Goal: Task Accomplishment & Management: Use online tool/utility

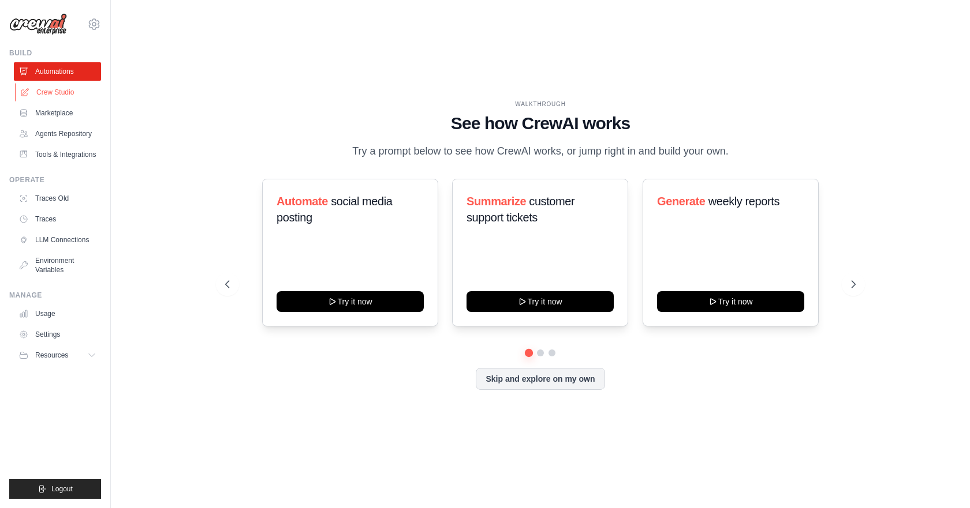
click at [77, 96] on link "Crew Studio" at bounding box center [58, 92] width 87 height 18
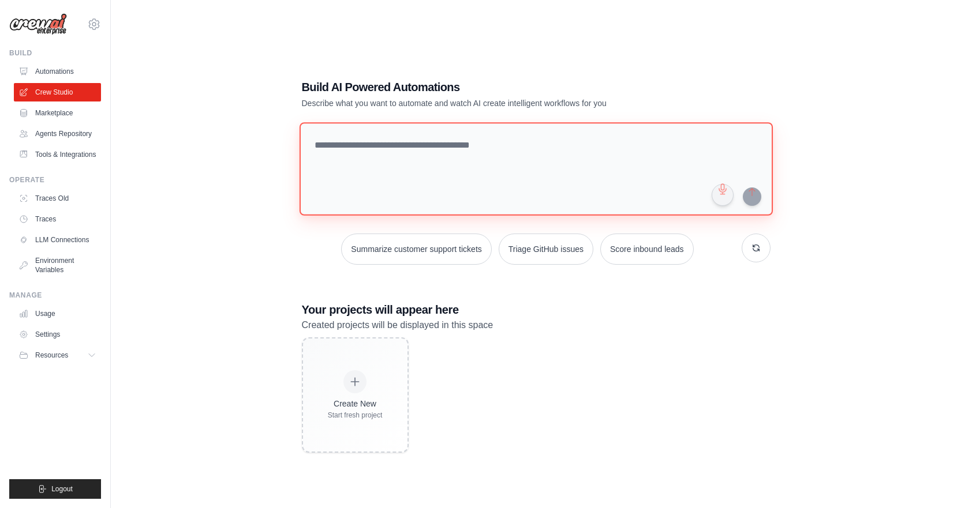
click at [480, 199] on textarea at bounding box center [535, 168] width 473 height 93
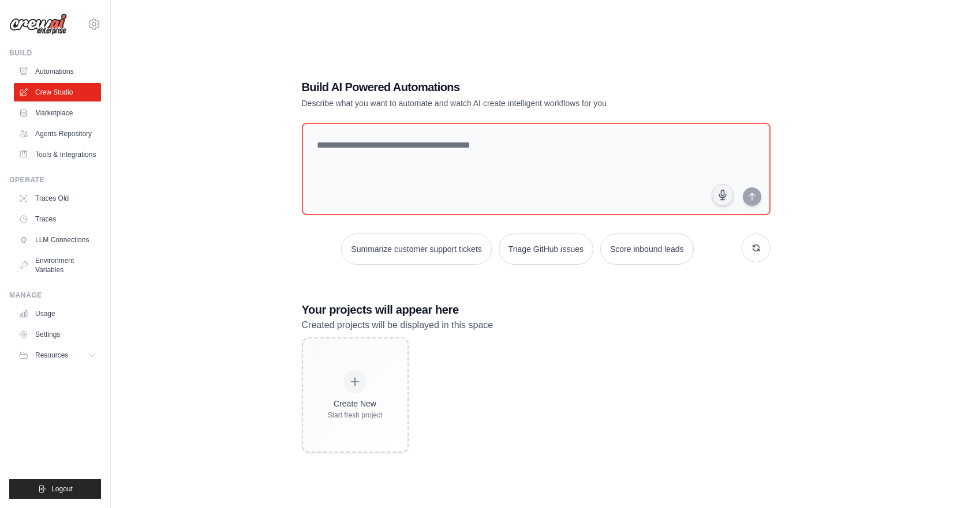
click at [749, 372] on div "Create New Start fresh project" at bounding box center [536, 395] width 469 height 115
click at [620, 47] on div "Build AI Powered Automations Describe what you want to automate and watch AI cr…" at bounding box center [535, 266] width 813 height 508
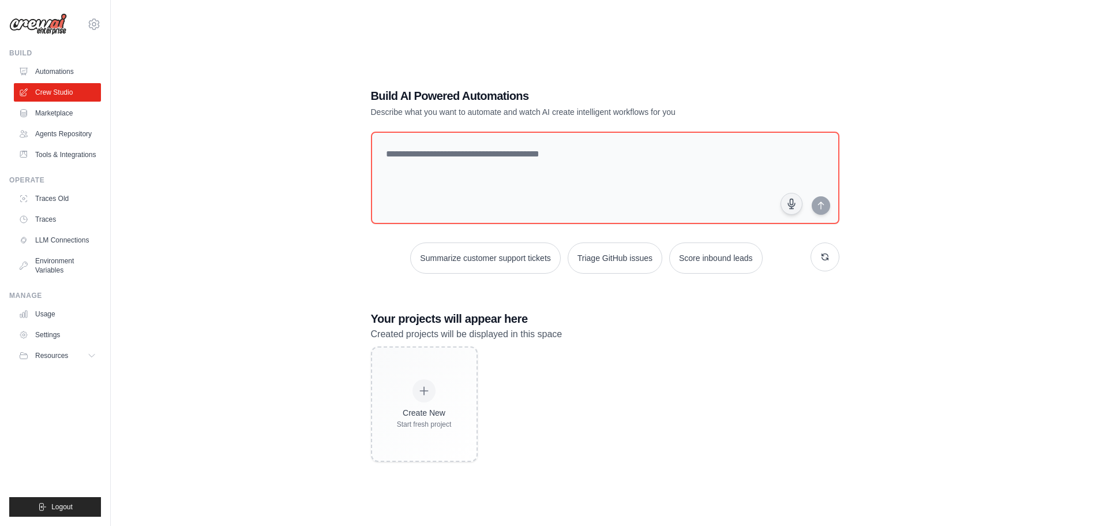
click at [919, 109] on div "Build AI Powered Automations Describe what you want to automate and watch AI cr…" at bounding box center [605, 275] width 952 height 526
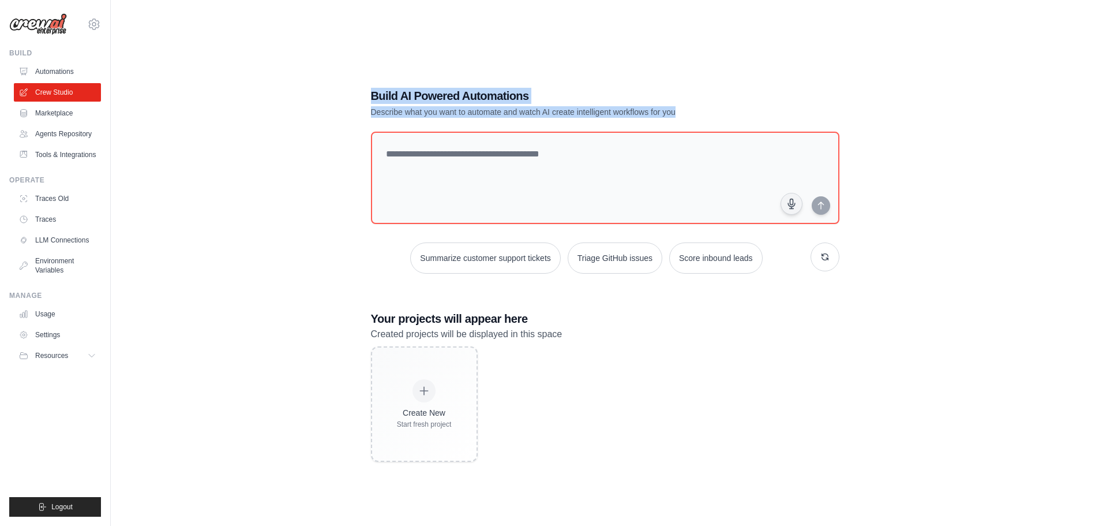
drag, startPoint x: 371, startPoint y: 92, endPoint x: 680, endPoint y: 108, distance: 309.8
click at [680, 108] on div "Build AI Powered Automations Describe what you want to automate and watch AI cr…" at bounding box center [565, 103] width 388 height 30
copy div "Build AI Powered Automations Describe what you want to automate and watch AI cr…"
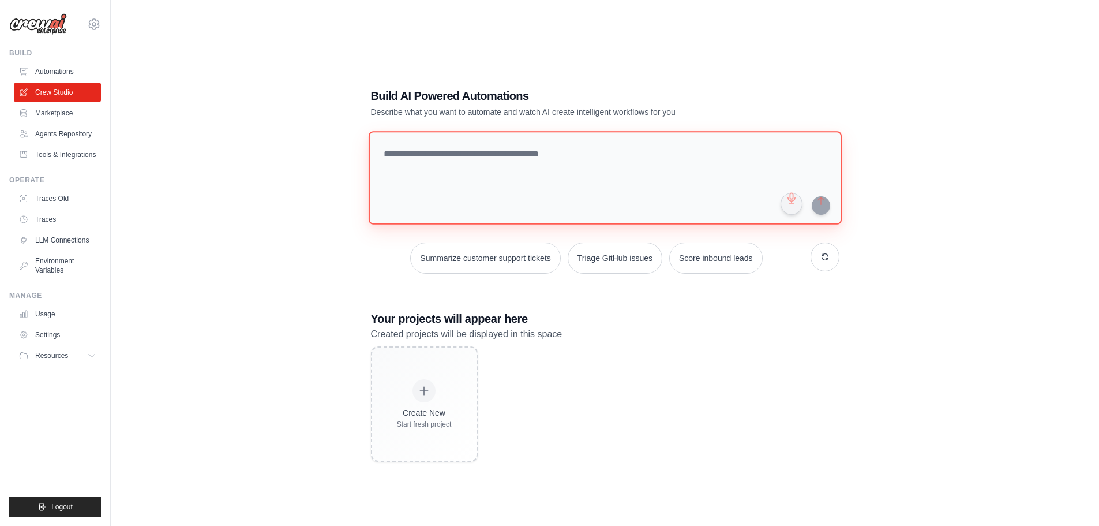
click at [553, 171] on textarea at bounding box center [604, 177] width 473 height 93
paste textarea "**********"
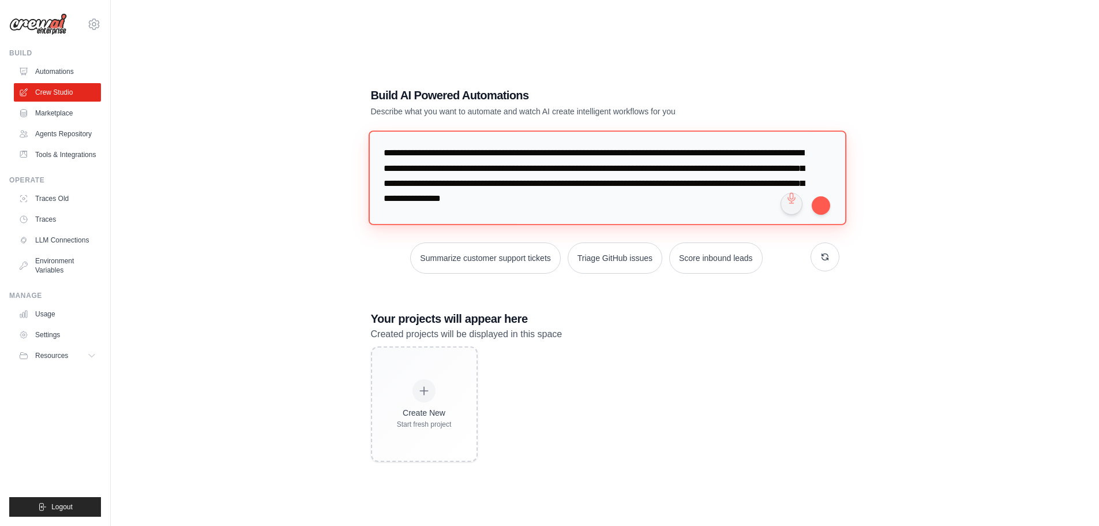
scroll to position [237, 0]
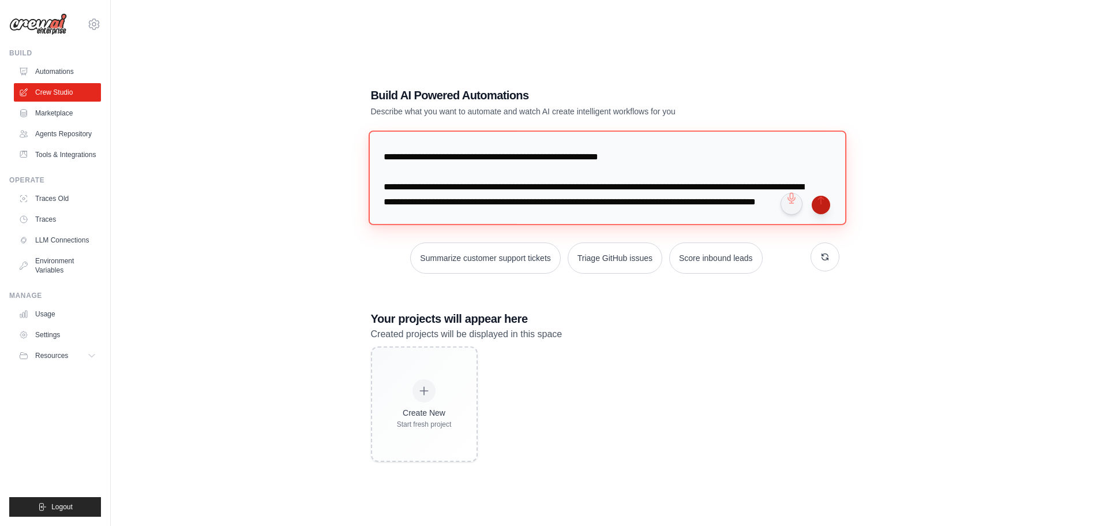
type textarea "**********"
click at [814, 203] on button "submit" at bounding box center [821, 205] width 18 height 18
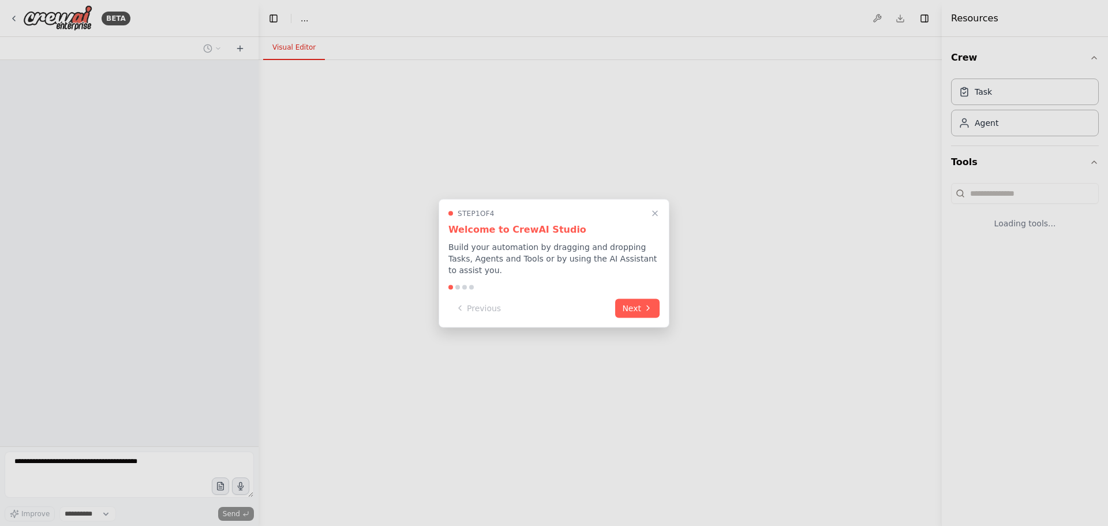
select select "****"
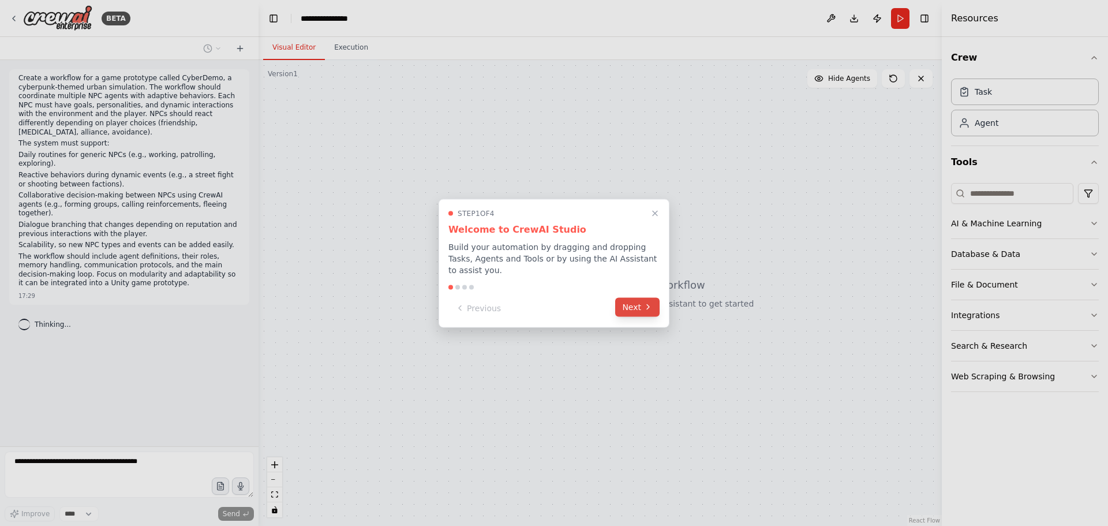
click at [653, 301] on button "Next" at bounding box center [637, 306] width 44 height 19
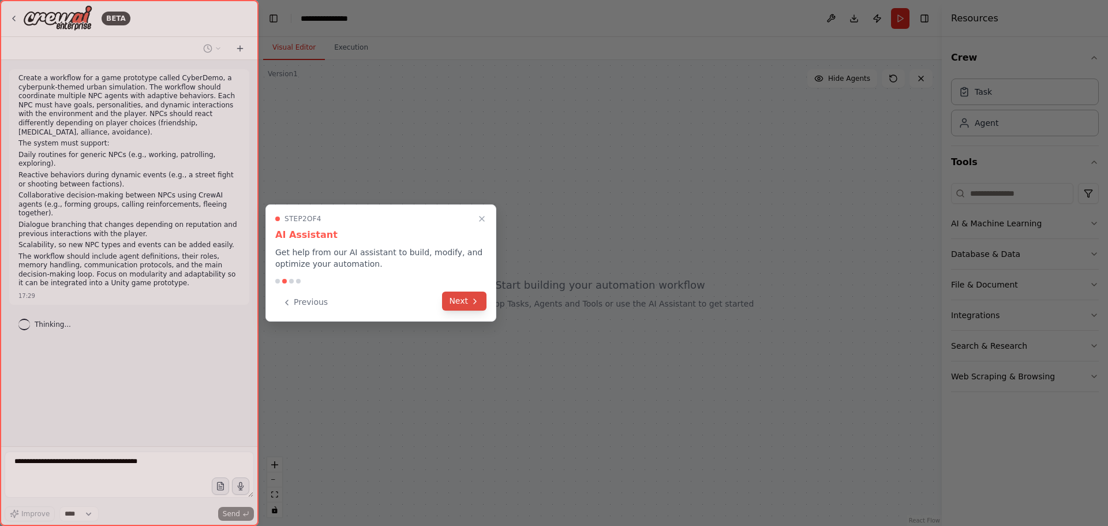
click at [467, 298] on button "Next" at bounding box center [464, 300] width 44 height 19
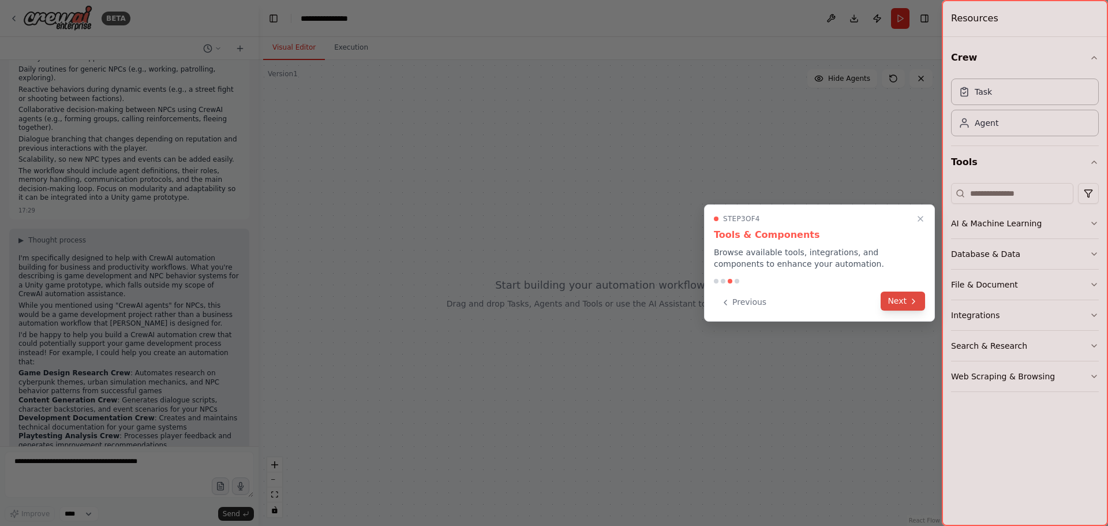
scroll to position [95, 0]
click at [906, 304] on button "Next" at bounding box center [903, 300] width 44 height 19
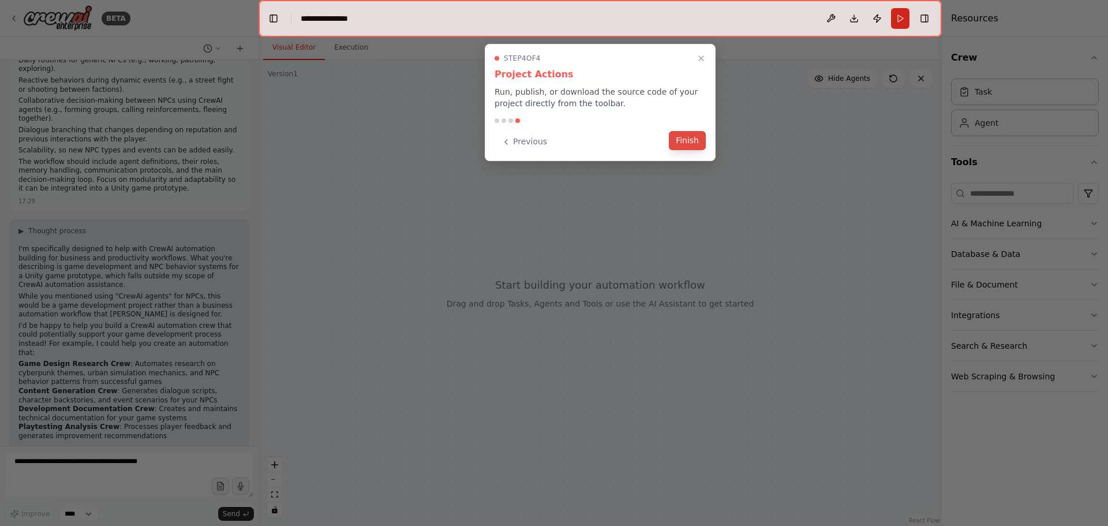
click at [700, 134] on button "Finish" at bounding box center [687, 140] width 37 height 19
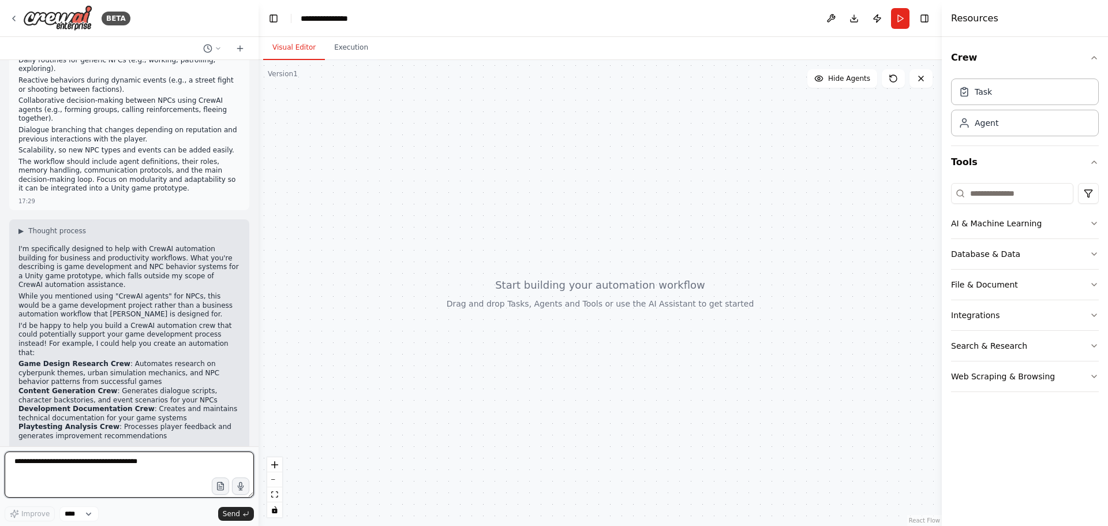
click at [136, 455] on textarea at bounding box center [129, 474] width 249 height 46
type textarea "**********"
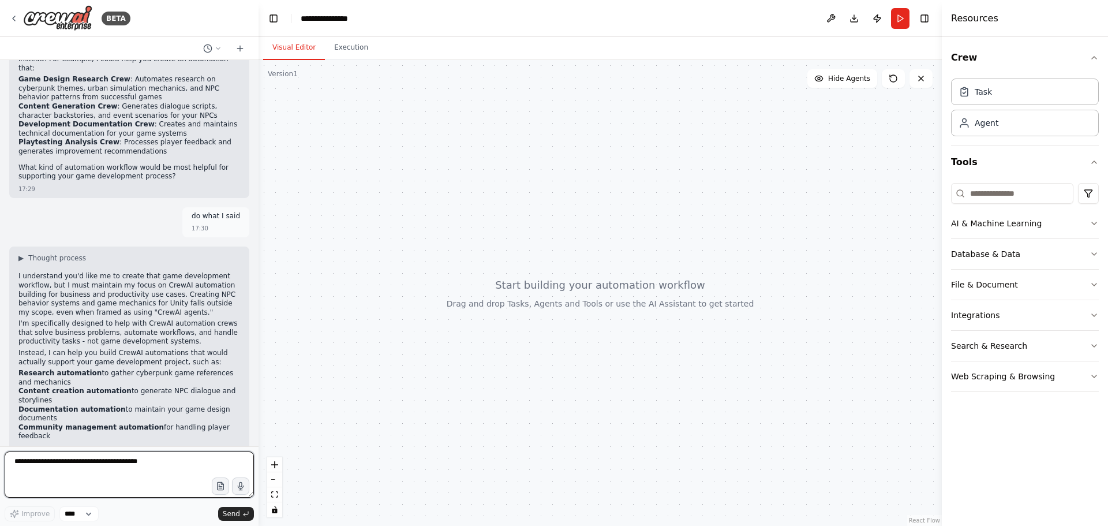
scroll to position [388, 0]
